Goal: Task Accomplishment & Management: Manage account settings

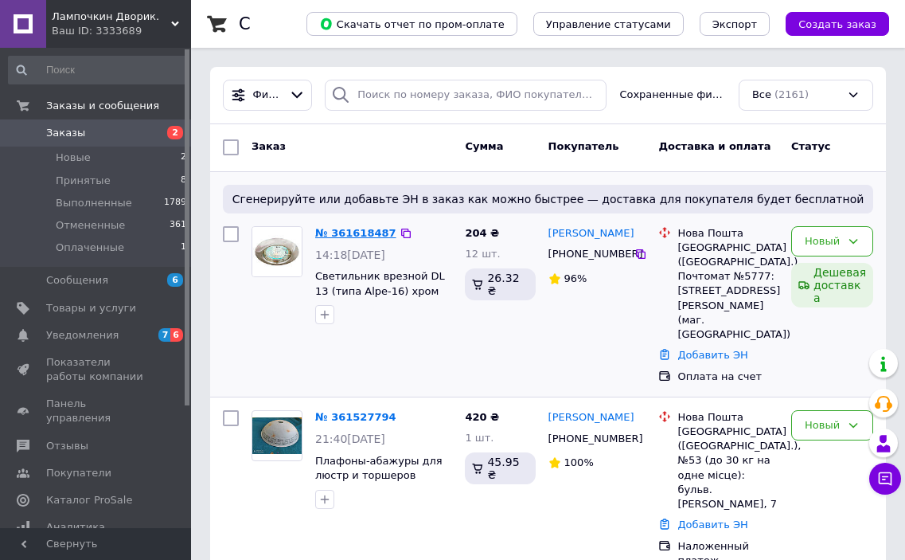
click at [372, 232] on link "№ 361618487" at bounding box center [355, 233] width 81 height 12
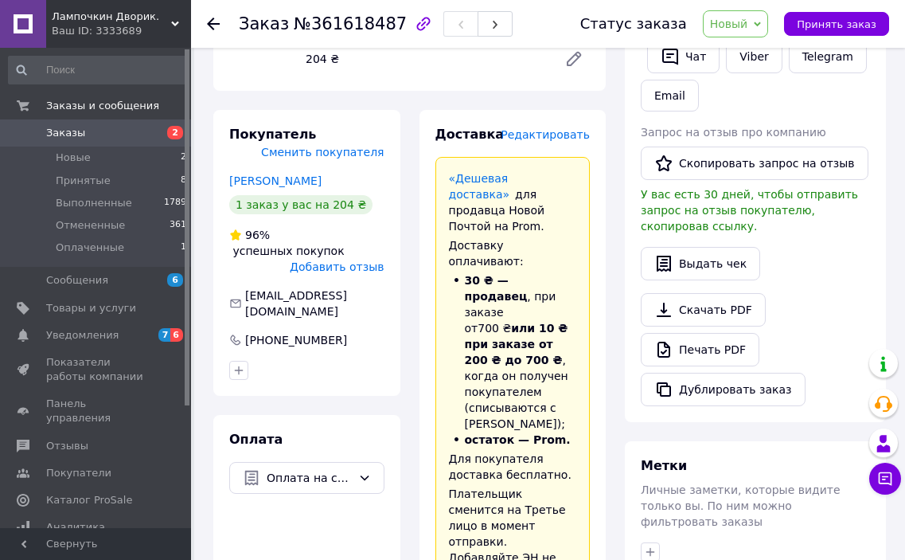
scroll to position [318, 0]
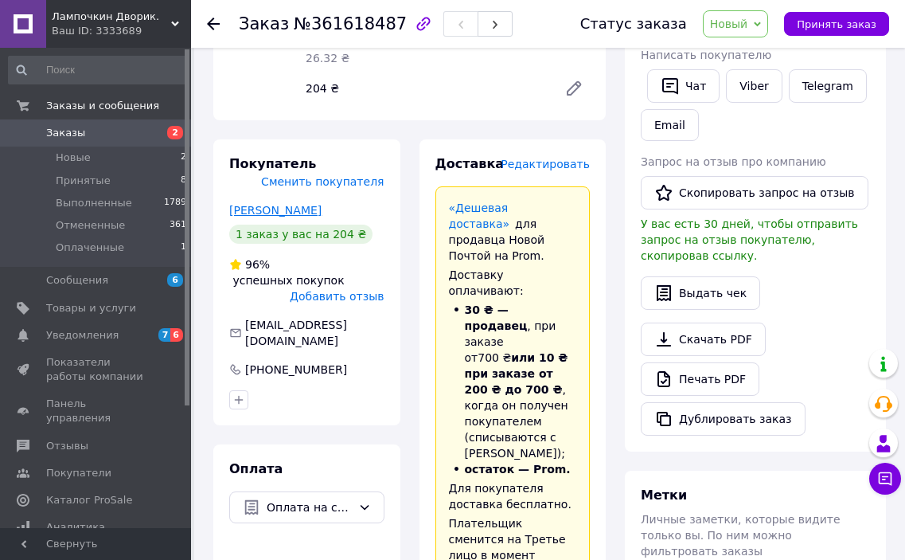
click at [287, 204] on link "[PERSON_NAME]" at bounding box center [275, 210] width 92 height 13
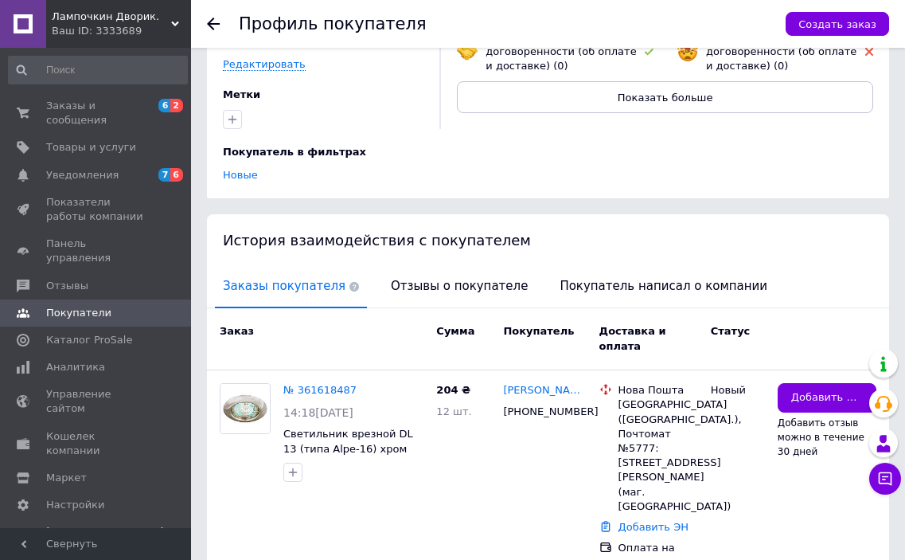
scroll to position [245, 0]
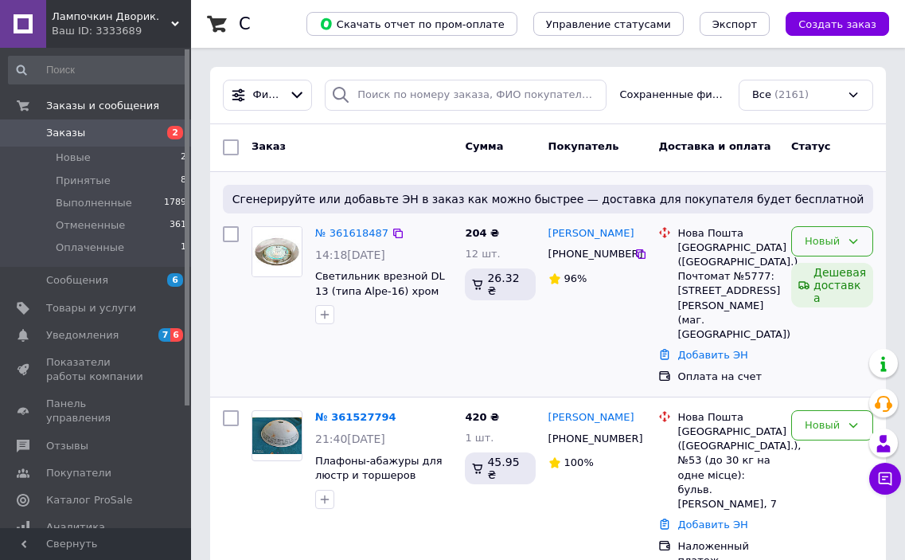
click at [856, 240] on icon at bounding box center [853, 241] width 13 height 13
click at [826, 274] on li "Принят" at bounding box center [832, 274] width 80 height 29
click at [353, 227] on link "№ 361618487" at bounding box center [351, 233] width 73 height 12
click at [359, 233] on link "№ 361618487" at bounding box center [351, 233] width 73 height 12
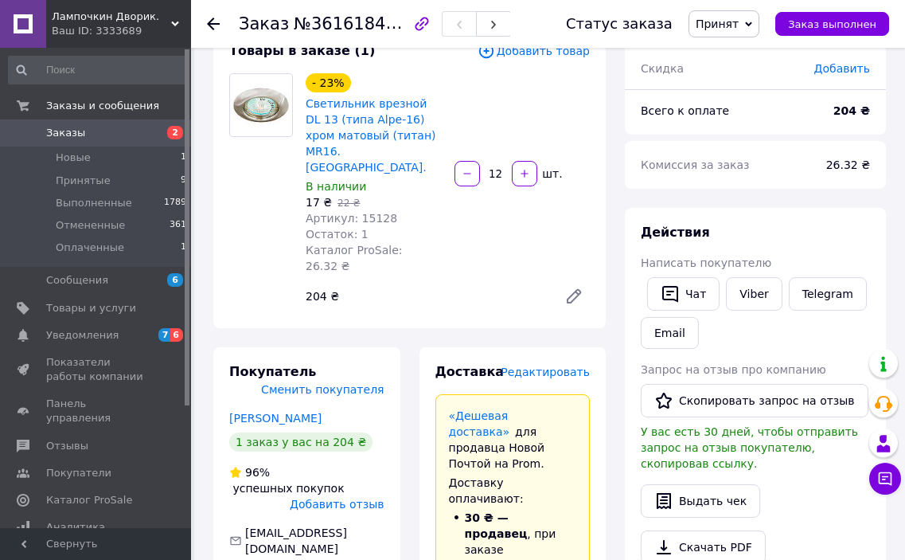
scroll to position [80, 0]
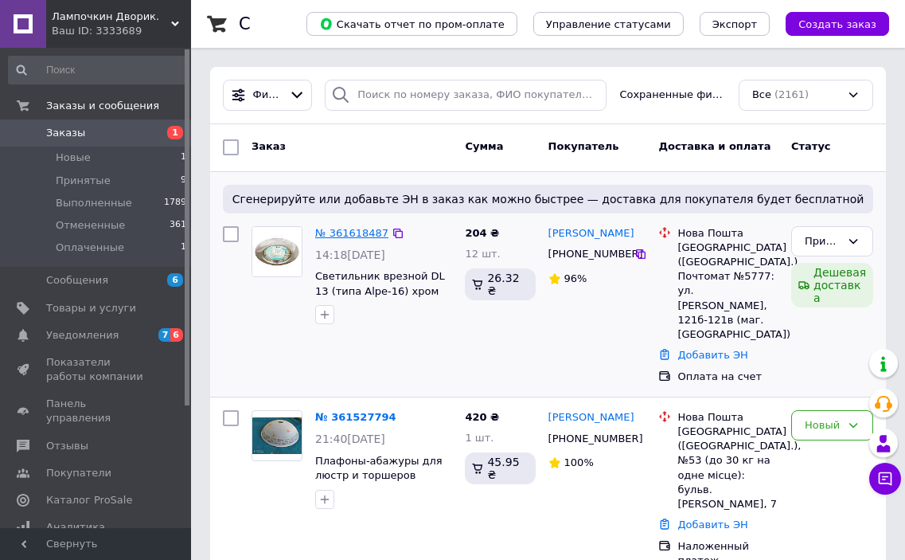
click at [343, 234] on link "№ 361618487" at bounding box center [351, 233] width 73 height 12
